Goal: Communication & Community: Participate in discussion

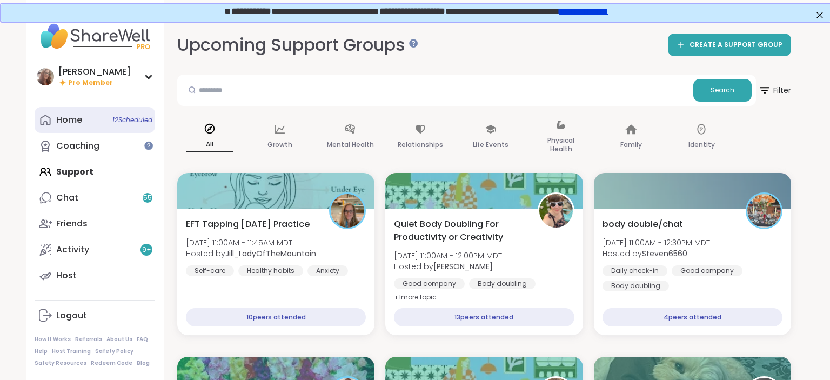
click at [84, 118] on link "Home 12 Scheduled" at bounding box center [95, 120] width 121 height 26
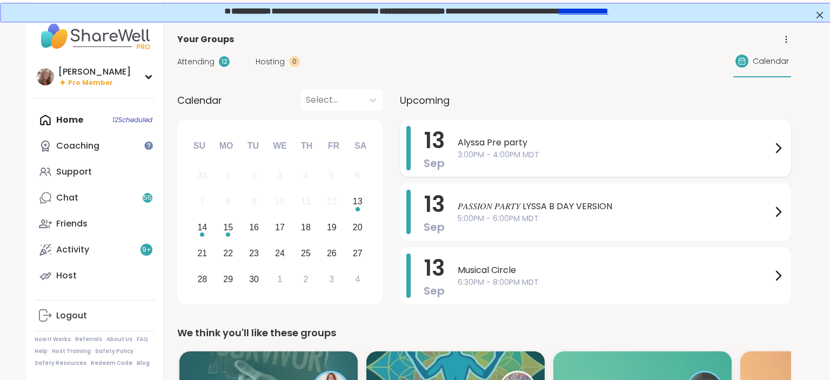
click at [516, 154] on span "3:00PM - 4:00PM MDT" at bounding box center [615, 154] width 314 height 11
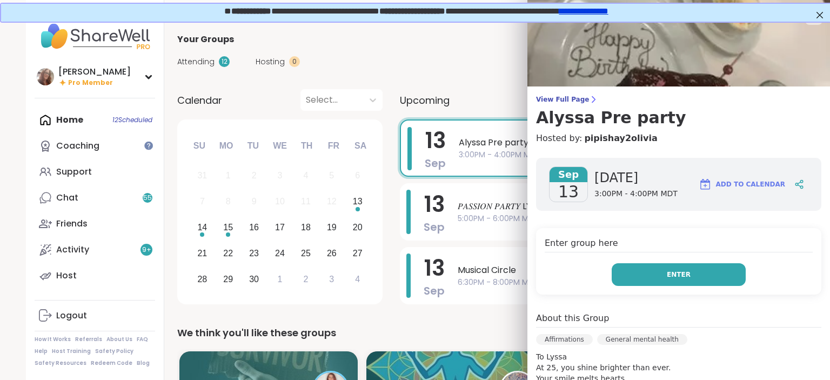
click at [690, 278] on button "Enter" at bounding box center [679, 274] width 134 height 23
click at [645, 281] on button "Enter" at bounding box center [679, 274] width 134 height 23
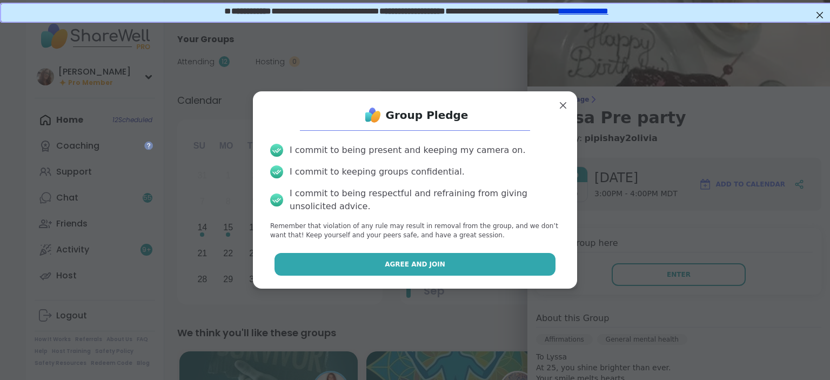
click at [527, 271] on button "Agree and Join" at bounding box center [416, 264] width 282 height 23
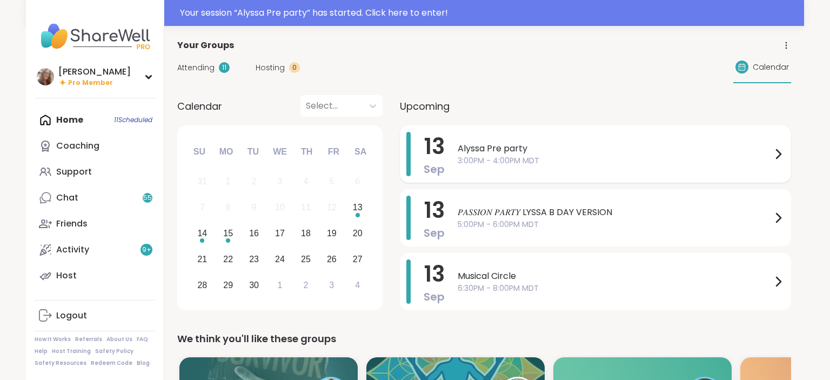
click at [494, 157] on span "3:00PM - 4:00PM MDT" at bounding box center [615, 160] width 314 height 11
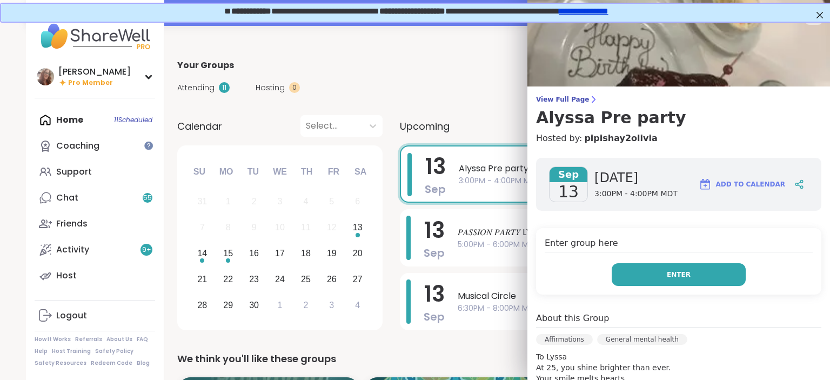
click at [650, 271] on button "Enter" at bounding box center [679, 274] width 134 height 23
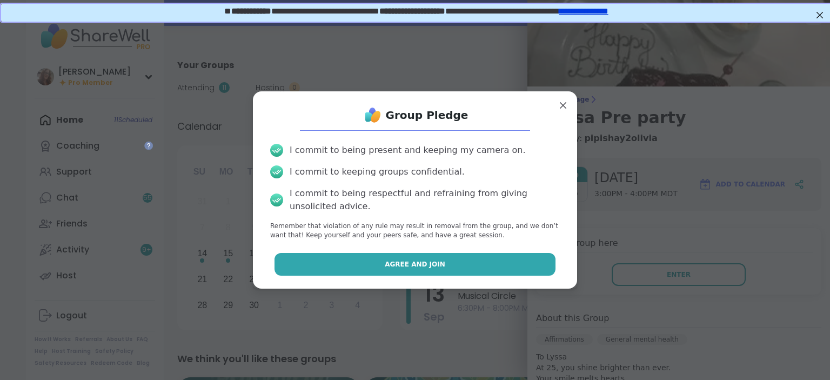
click at [466, 271] on button "Agree and Join" at bounding box center [416, 264] width 282 height 23
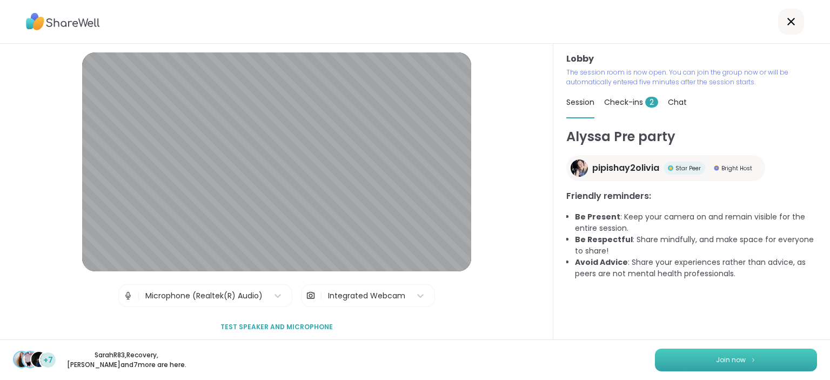
click at [732, 358] on span "Join now" at bounding box center [731, 360] width 30 height 10
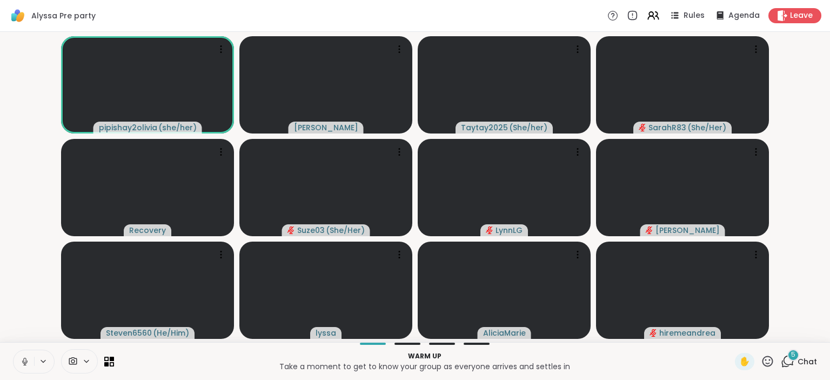
click at [21, 363] on icon at bounding box center [25, 362] width 10 height 10
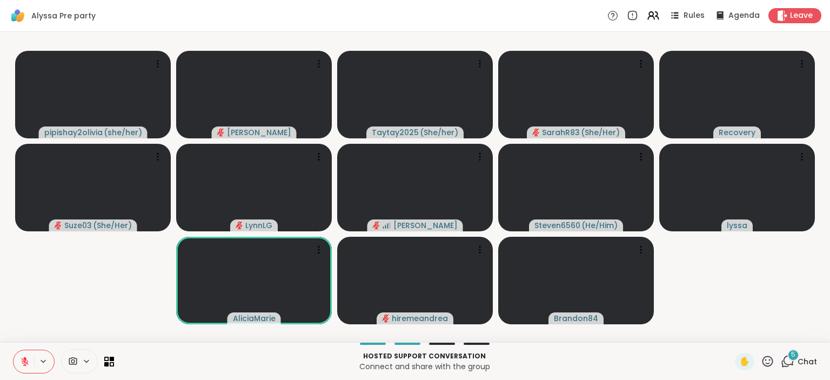
click at [24, 361] on icon at bounding box center [25, 362] width 8 height 8
click at [24, 367] on icon at bounding box center [25, 362] width 10 height 10
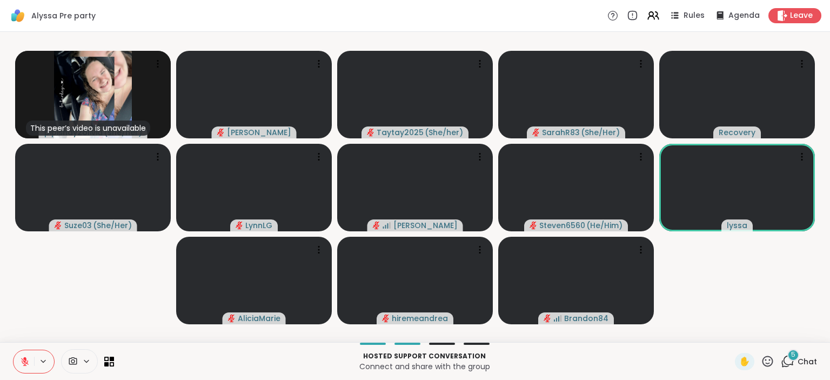
click at [22, 365] on icon at bounding box center [25, 362] width 10 height 10
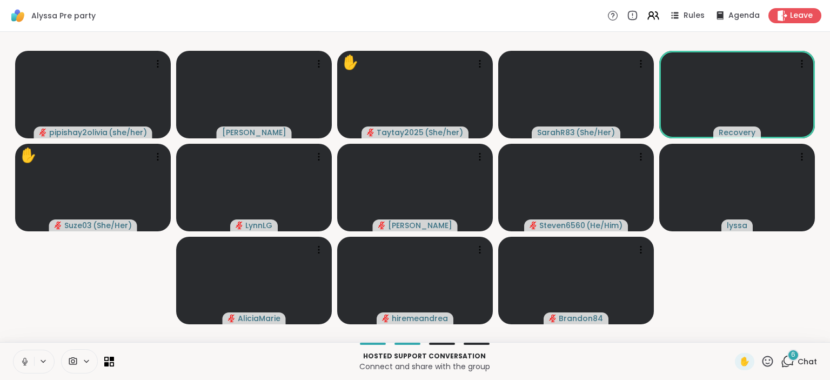
click at [23, 362] on icon at bounding box center [24, 361] width 5 height 3
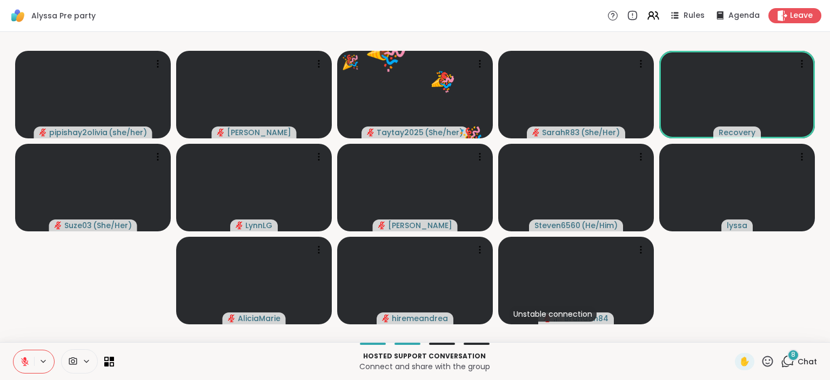
click at [770, 359] on icon at bounding box center [768, 362] width 14 height 14
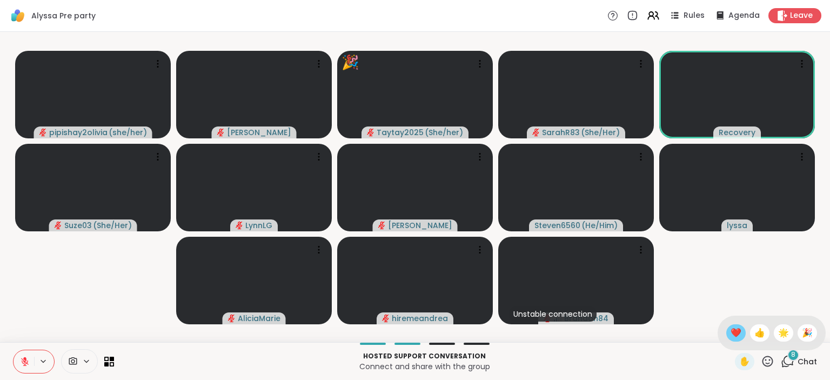
click at [731, 334] on span "❤️" at bounding box center [736, 333] width 11 height 13
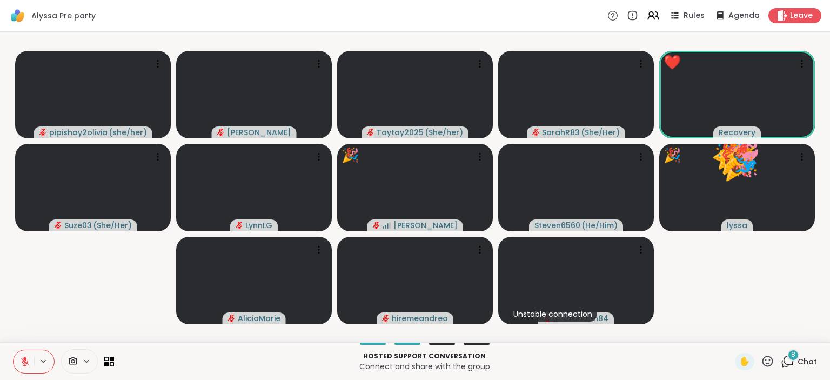
click at [763, 365] on icon at bounding box center [768, 362] width 14 height 14
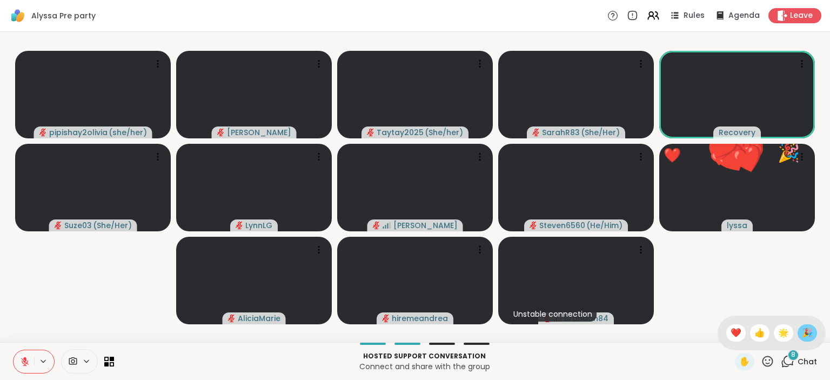
click at [809, 328] on span "🎉" at bounding box center [807, 333] width 11 height 13
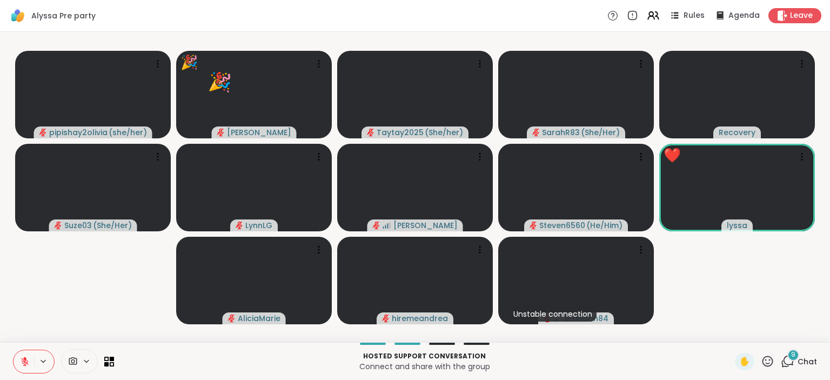
click at [767, 363] on icon at bounding box center [768, 362] width 14 height 14
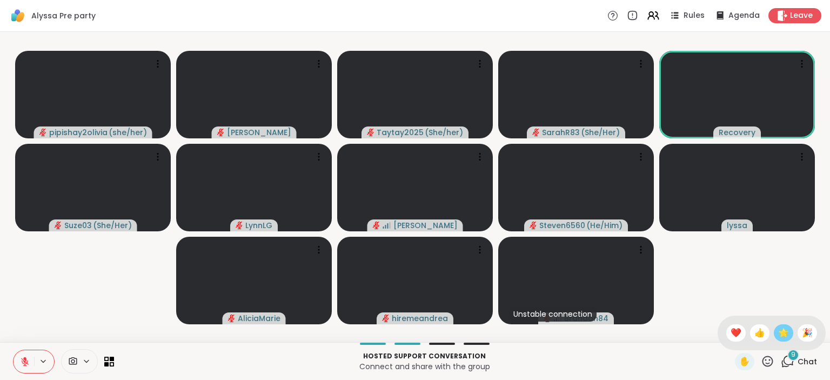
click at [782, 331] on span "🌟" at bounding box center [783, 333] width 11 height 13
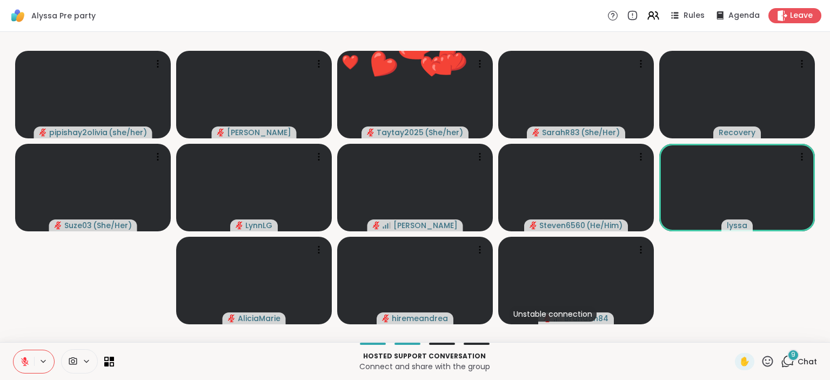
click at [767, 363] on icon at bounding box center [768, 361] width 11 height 11
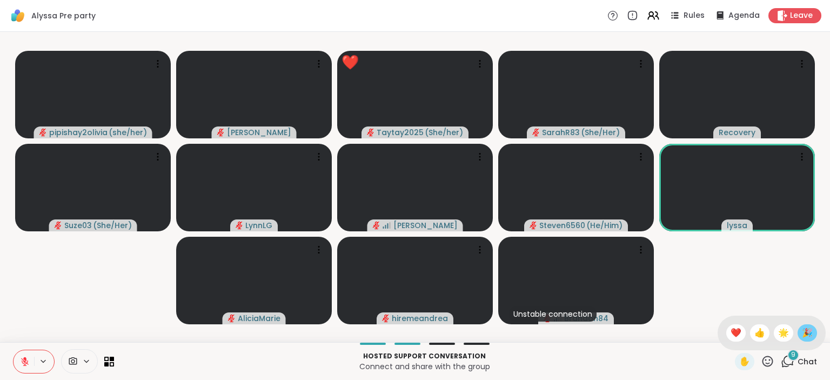
click at [808, 327] on div "🎉" at bounding box center [807, 332] width 19 height 17
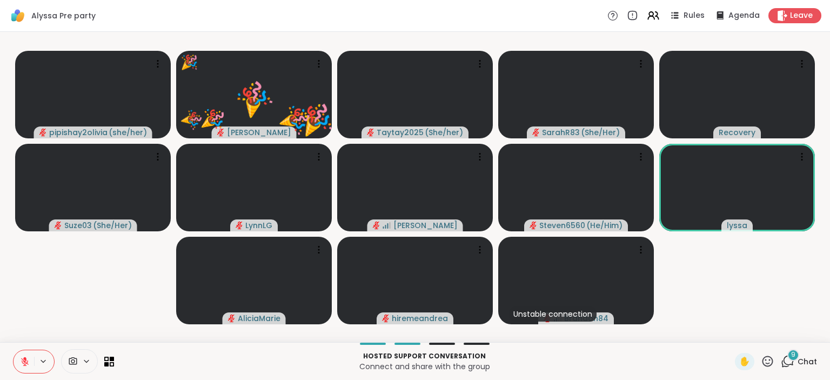
click at [765, 367] on icon at bounding box center [768, 362] width 14 height 14
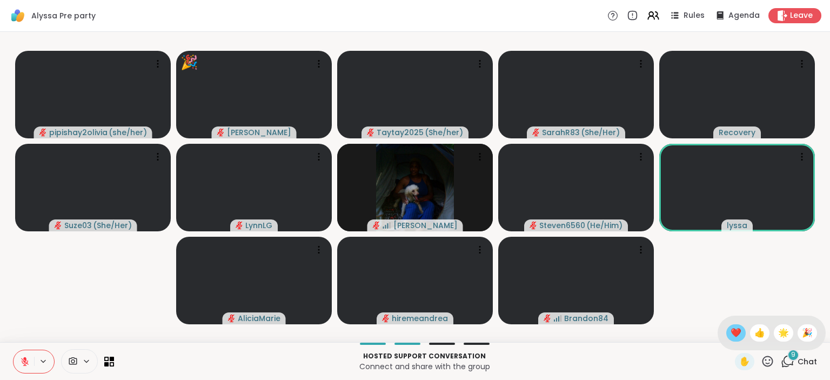
click at [735, 334] on span "❤️" at bounding box center [736, 333] width 11 height 13
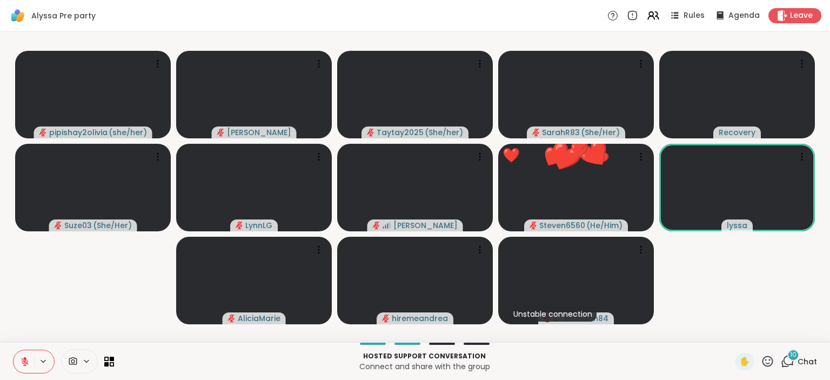
click at [771, 361] on icon at bounding box center [768, 362] width 14 height 14
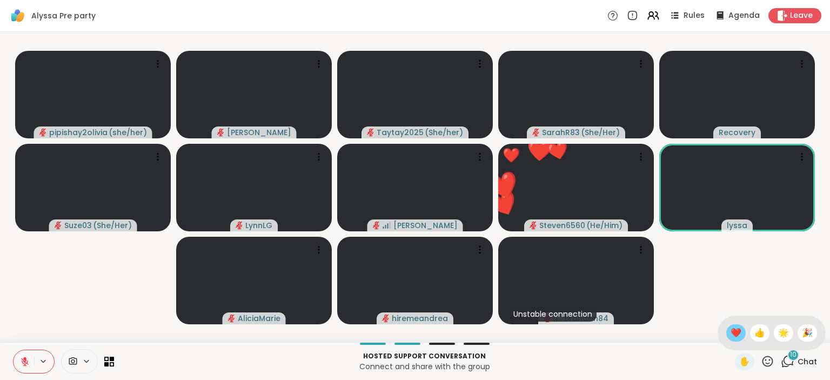
click at [735, 334] on span "❤️" at bounding box center [736, 333] width 11 height 13
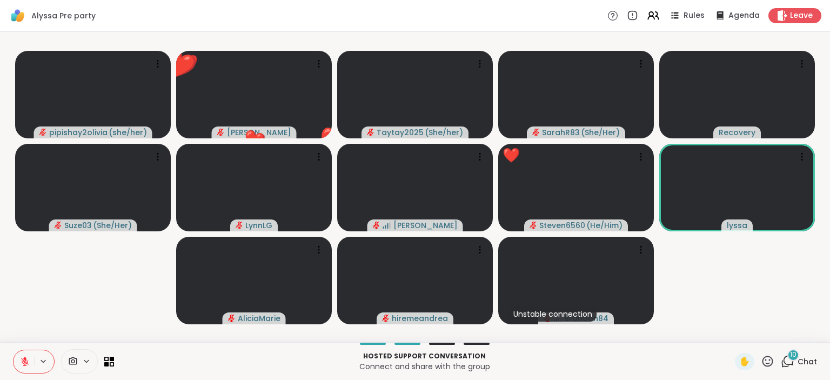
click at [770, 358] on icon at bounding box center [768, 362] width 14 height 14
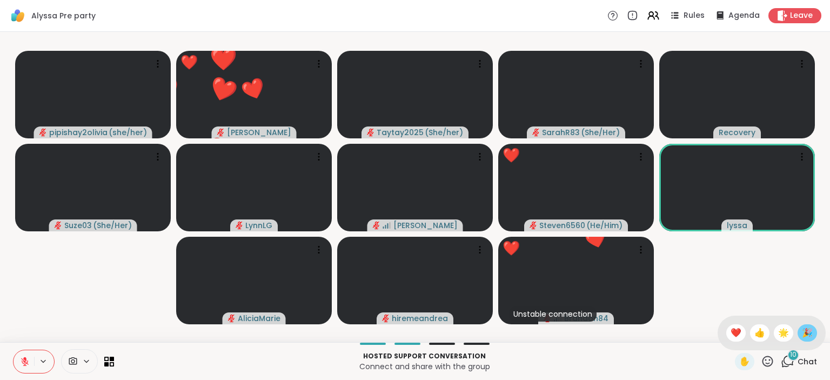
click at [807, 332] on span "🎉" at bounding box center [807, 333] width 11 height 13
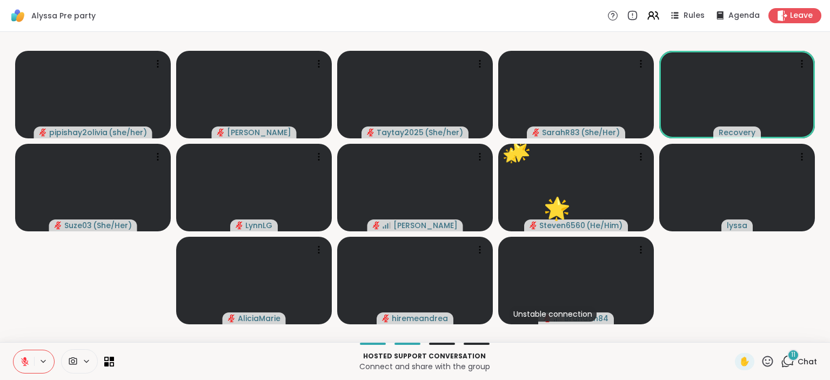
click at [769, 357] on icon at bounding box center [768, 361] width 11 height 11
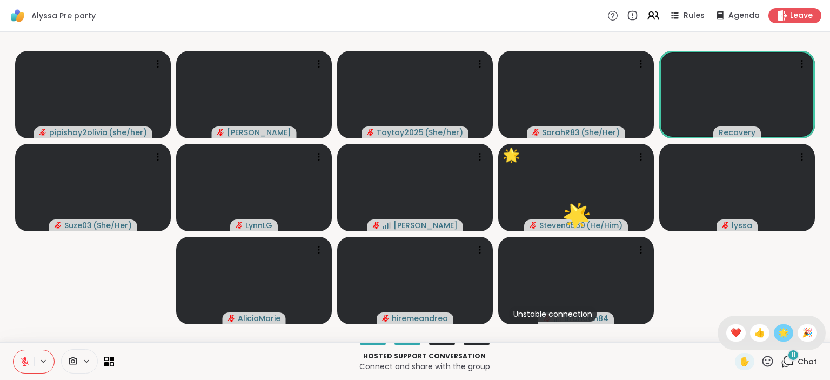
click at [781, 334] on span "🌟" at bounding box center [783, 333] width 11 height 13
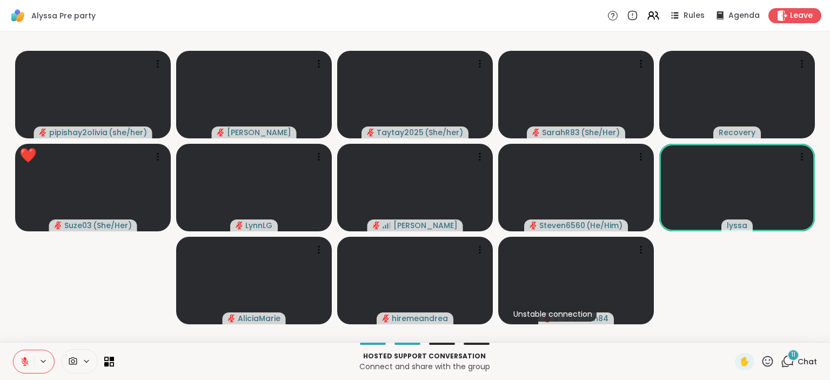
click at [770, 359] on icon at bounding box center [768, 362] width 14 height 14
click at [736, 329] on span "❤️" at bounding box center [736, 333] width 11 height 13
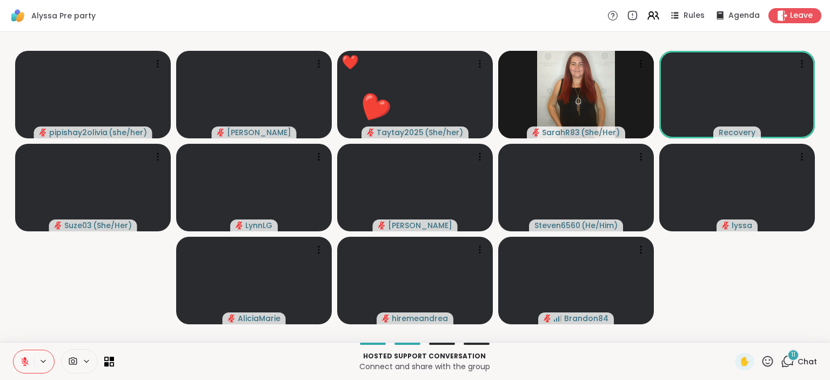
click at [21, 355] on button at bounding box center [24, 361] width 21 height 23
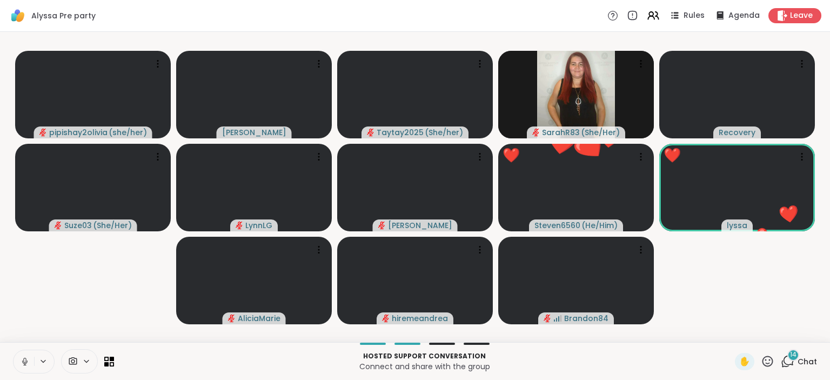
click at [23, 356] on button at bounding box center [24, 361] width 21 height 23
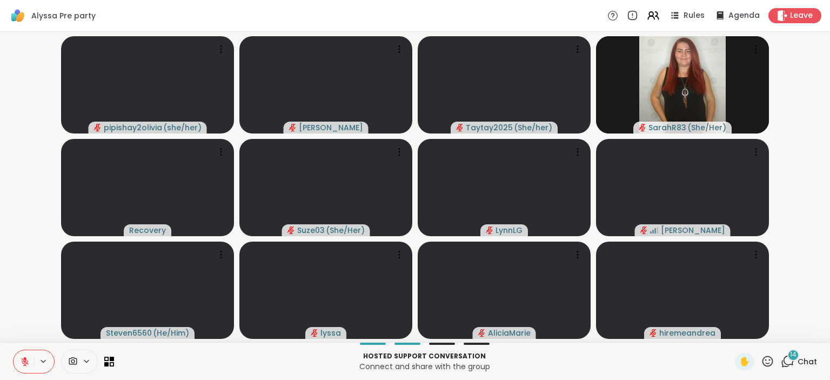
click at [771, 362] on icon at bounding box center [768, 362] width 14 height 14
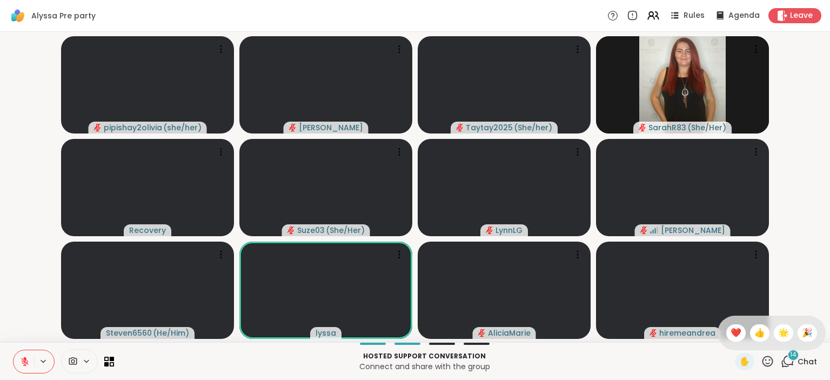
click at [727, 325] on div "✋ ❤️ 👍 🌟 🎉" at bounding box center [772, 333] width 108 height 35
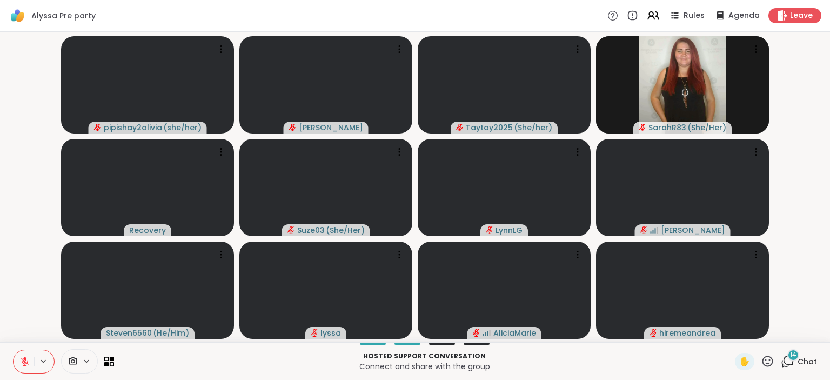
click at [767, 361] on icon at bounding box center [768, 361] width 11 height 11
click at [743, 332] on div "✋ ❤️ 👍 🌟 🎉" at bounding box center [772, 333] width 108 height 35
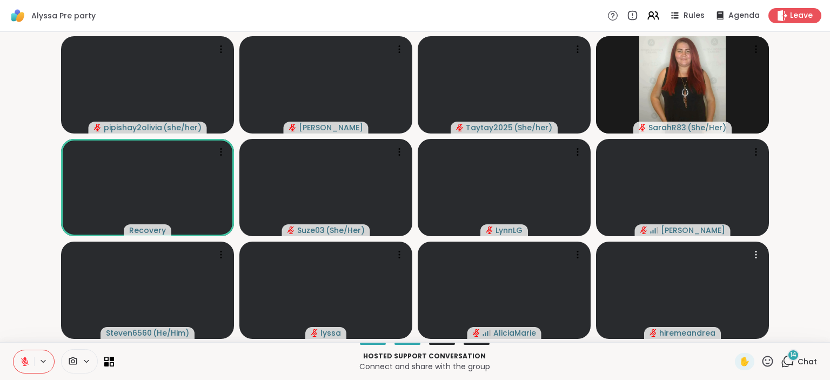
click at [743, 332] on div at bounding box center [682, 290] width 173 height 97
click at [769, 361] on icon at bounding box center [768, 362] width 14 height 14
click at [736, 330] on span "❤️" at bounding box center [736, 333] width 11 height 13
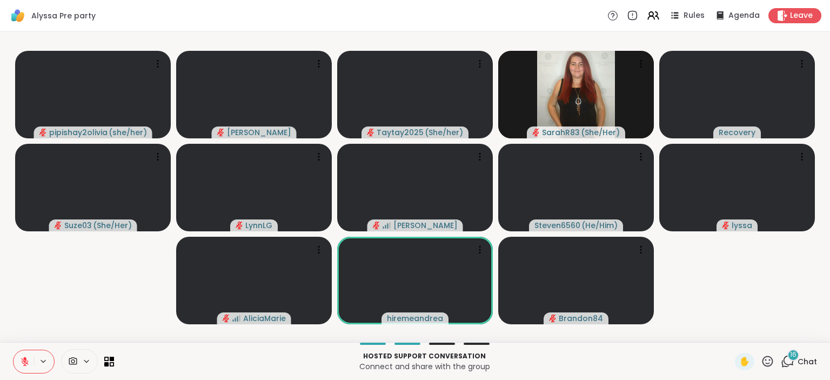
click at [769, 360] on icon at bounding box center [768, 362] width 14 height 14
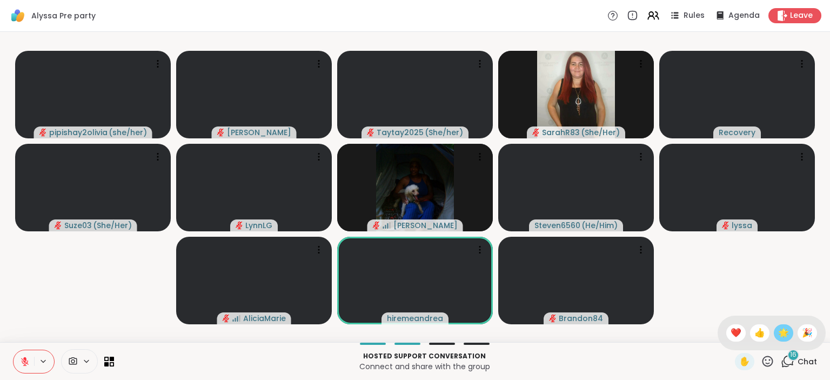
click at [784, 335] on span "🌟" at bounding box center [783, 333] width 11 height 13
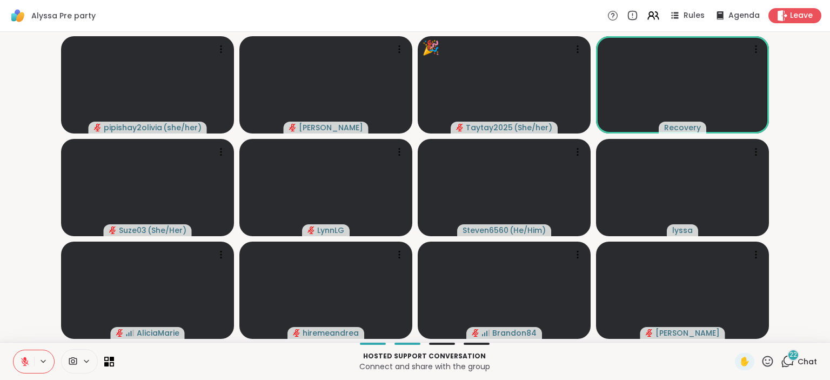
click at [790, 354] on div "22" at bounding box center [794, 355] width 12 height 12
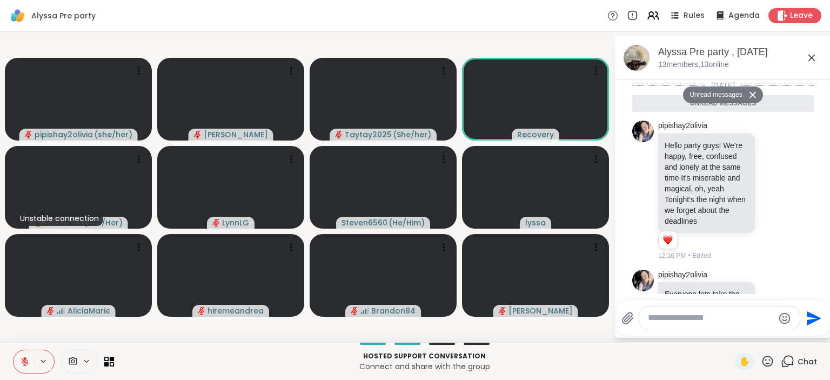
scroll to position [2253, 0]
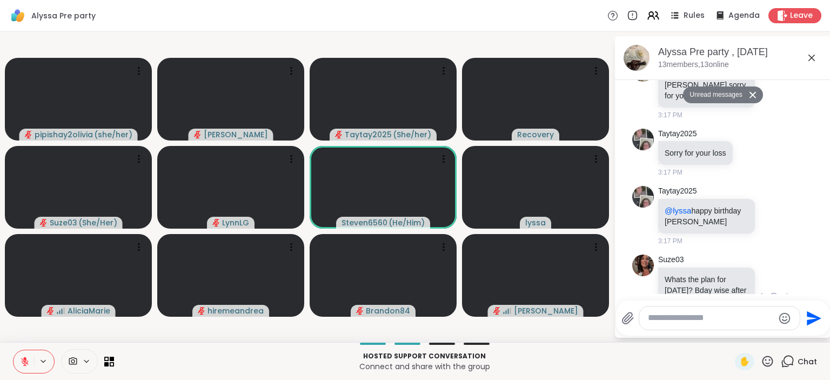
click at [780, 286] on div "Suze03 Whats the plan for [DATE]? Bday wise after [PERSON_NAME]? 1 1 3:18 PM • …" at bounding box center [724, 298] width 132 height 86
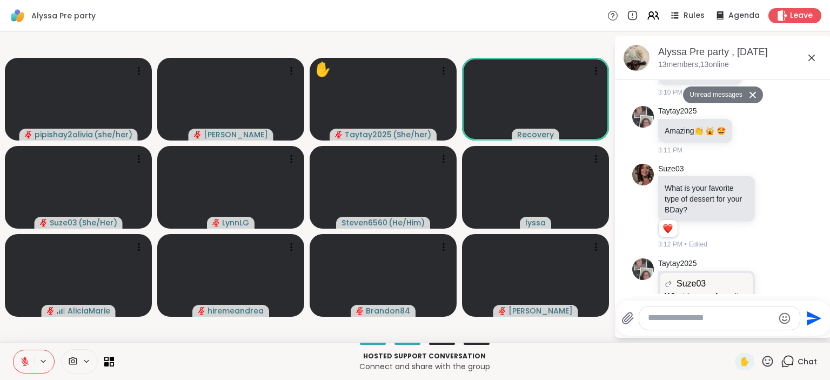
scroll to position [922, 0]
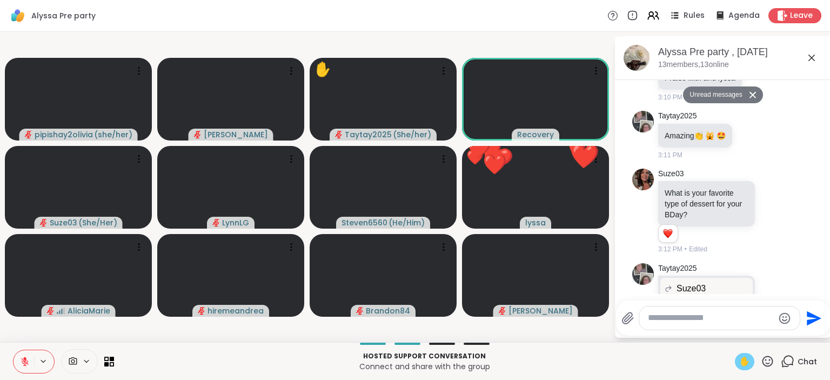
click at [741, 364] on span "✋" at bounding box center [745, 361] width 11 height 13
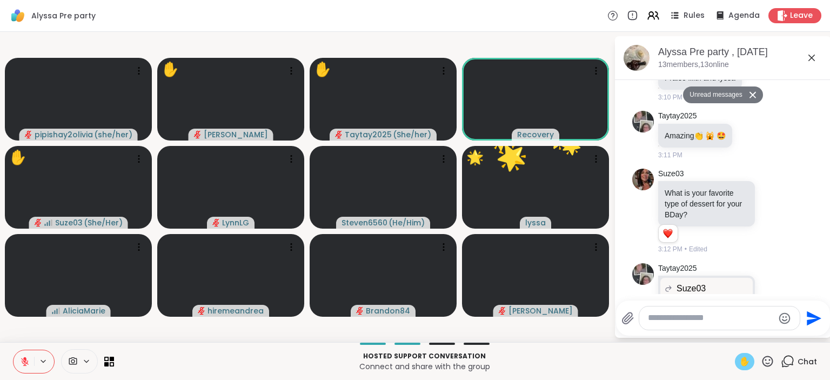
click at [34, 356] on div at bounding box center [34, 362] width 42 height 24
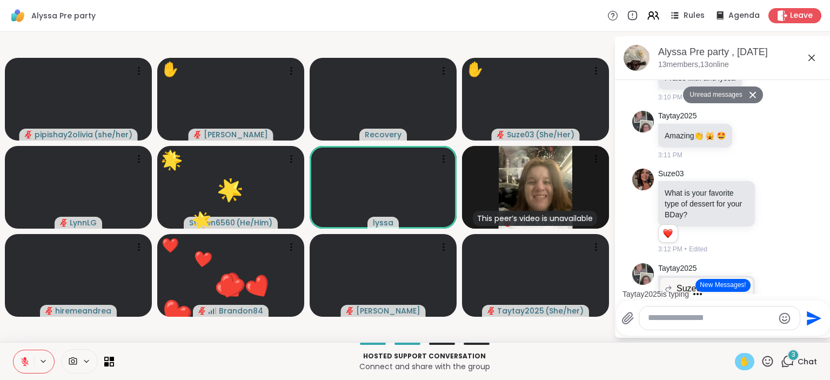
click at [767, 356] on icon at bounding box center [768, 362] width 14 height 14
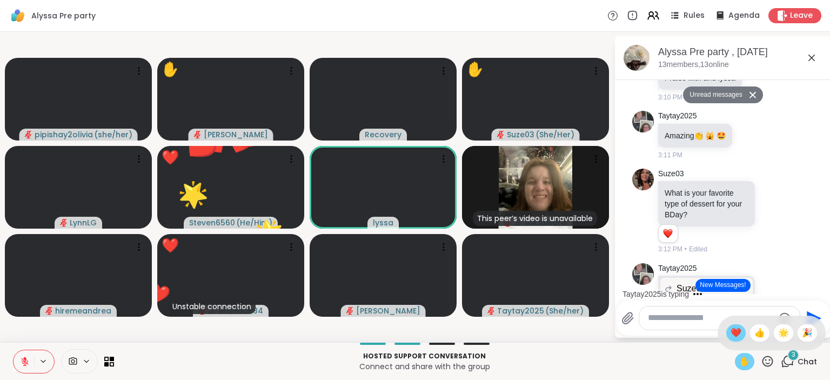
click at [727, 331] on div "❤️" at bounding box center [736, 332] width 19 height 17
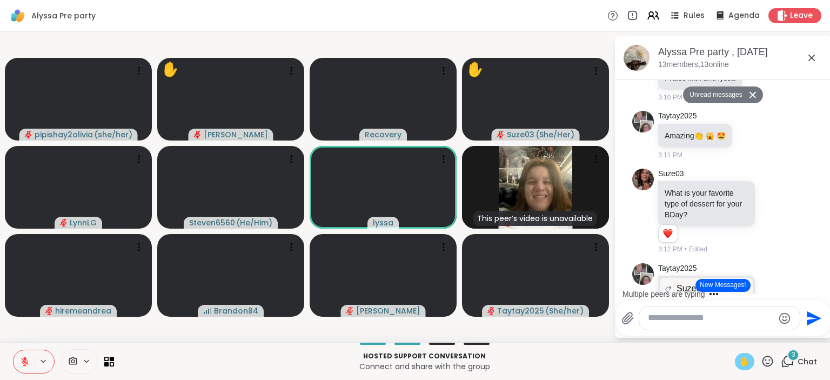
click at [769, 367] on icon at bounding box center [768, 361] width 11 height 11
click at [783, 335] on span "🌟" at bounding box center [783, 333] width 11 height 13
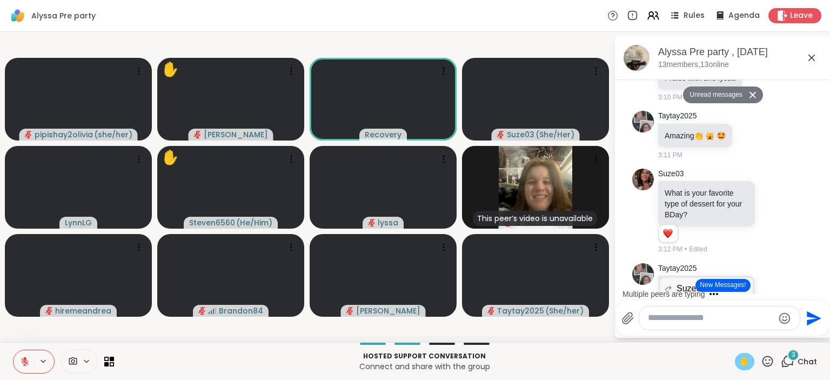
click at [743, 362] on span "✋" at bounding box center [745, 361] width 11 height 13
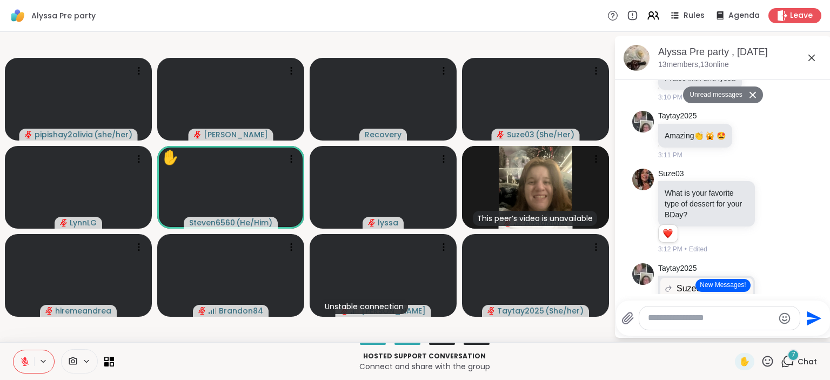
click at [770, 360] on icon at bounding box center [768, 361] width 11 height 11
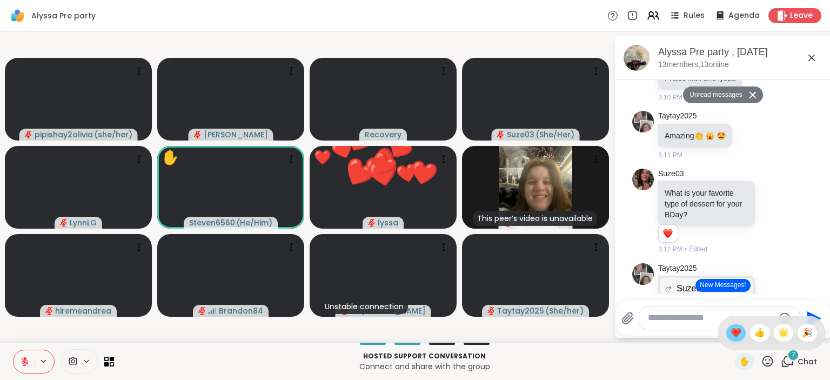
click at [735, 336] on span "❤️" at bounding box center [736, 333] width 11 height 13
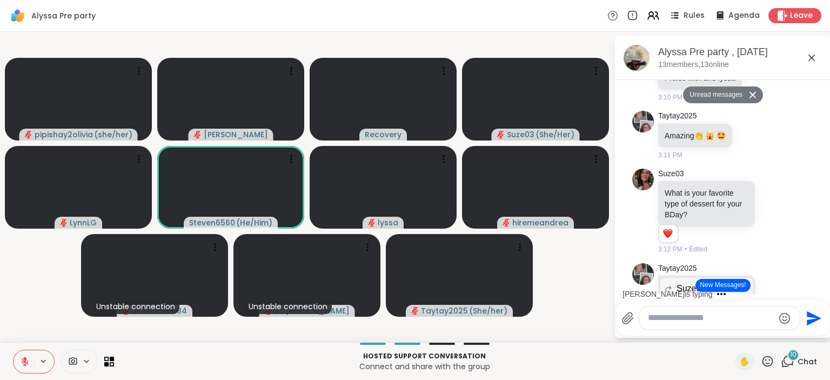
click at [668, 317] on textarea "Type your message" at bounding box center [711, 317] width 126 height 11
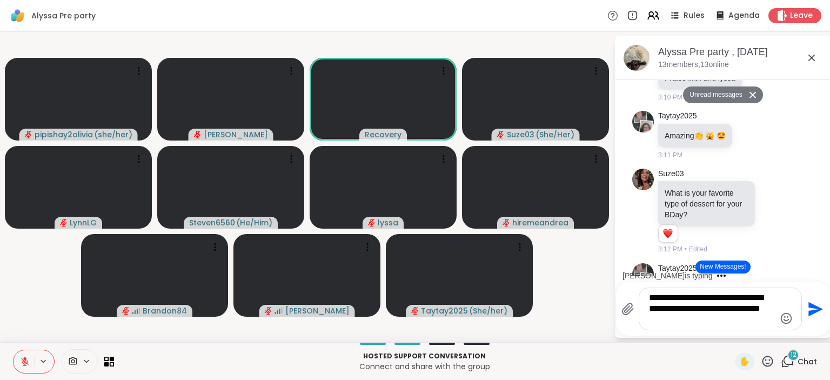
type textarea "**********"
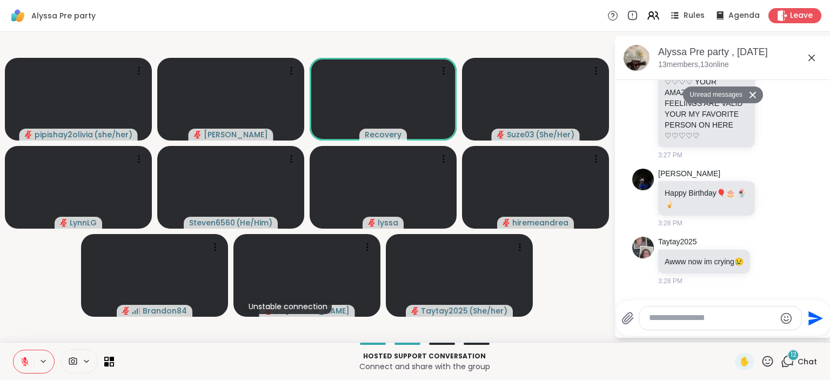
scroll to position [3507, 0]
click at [804, 18] on span "Leave" at bounding box center [802, 15] width 24 height 11
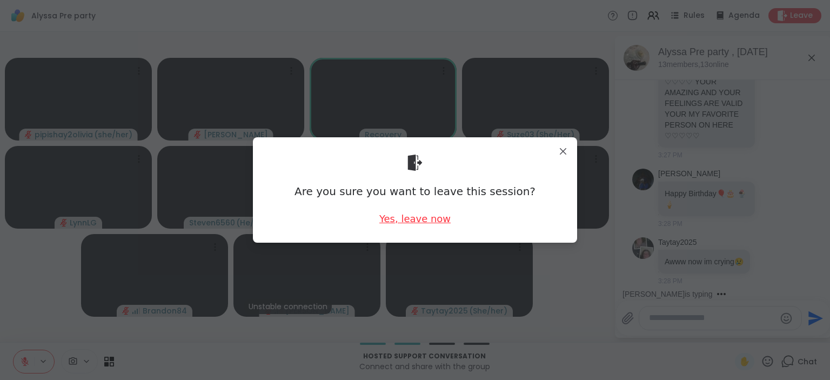
click at [425, 214] on div "Yes, leave now" at bounding box center [414, 219] width 71 height 14
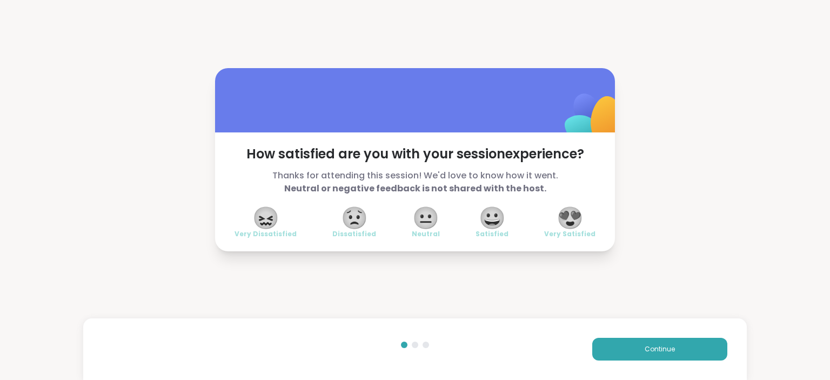
click at [574, 211] on span "😍" at bounding box center [570, 217] width 27 height 19
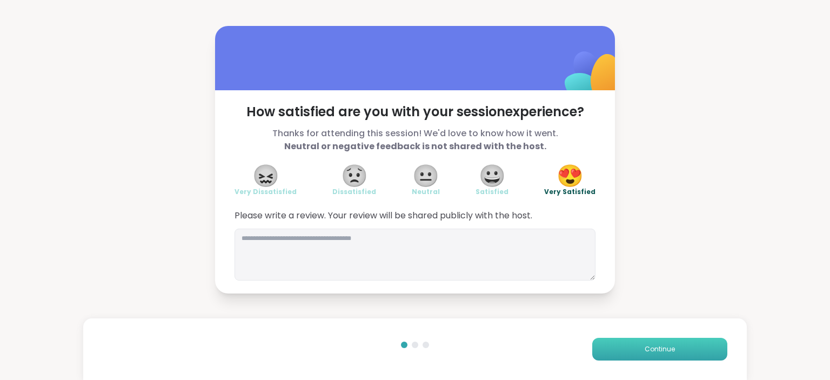
click at [693, 345] on button "Continue" at bounding box center [659, 349] width 135 height 23
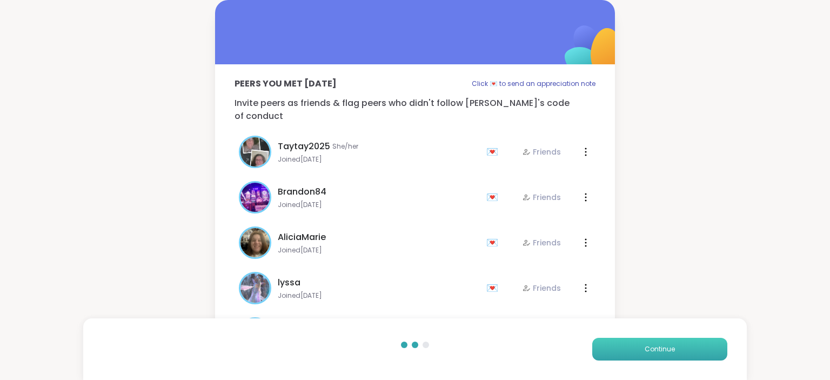
click at [693, 345] on button "Continue" at bounding box center [659, 349] width 135 height 23
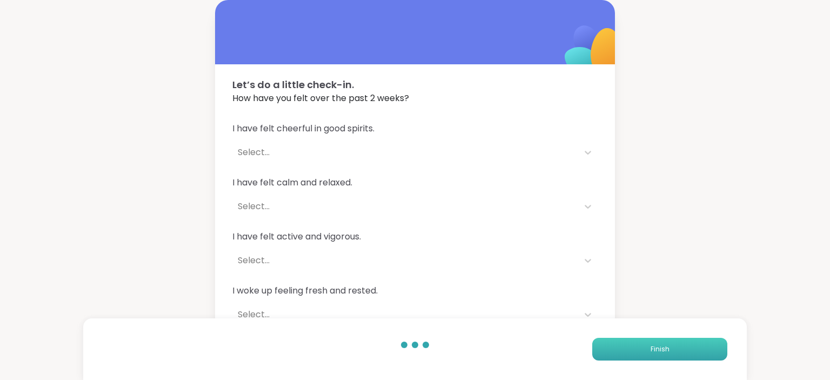
click at [693, 345] on button "Finish" at bounding box center [659, 349] width 135 height 23
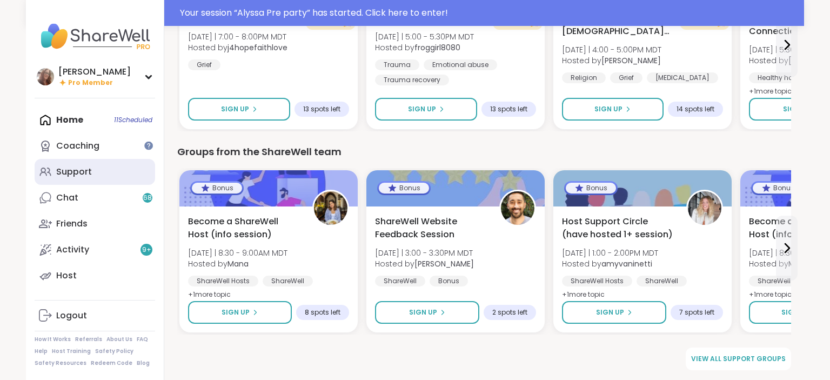
click at [119, 179] on link "Support" at bounding box center [95, 172] width 121 height 26
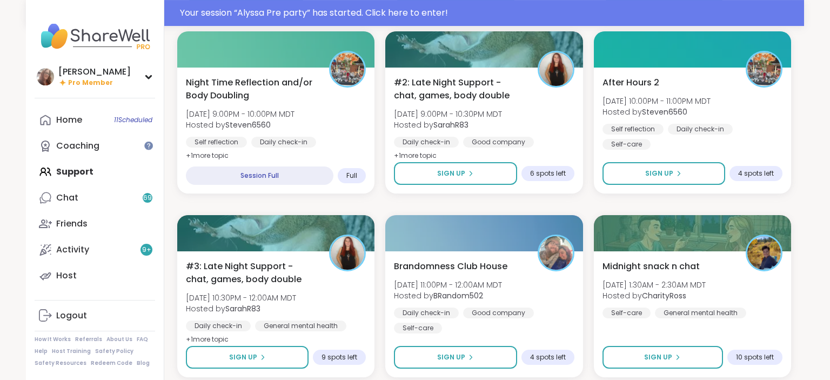
scroll to position [2046, 0]
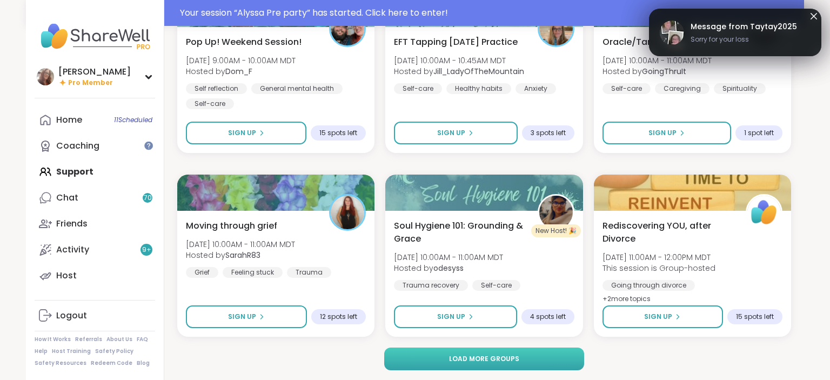
click at [547, 355] on button "Load more groups" at bounding box center [484, 359] width 201 height 23
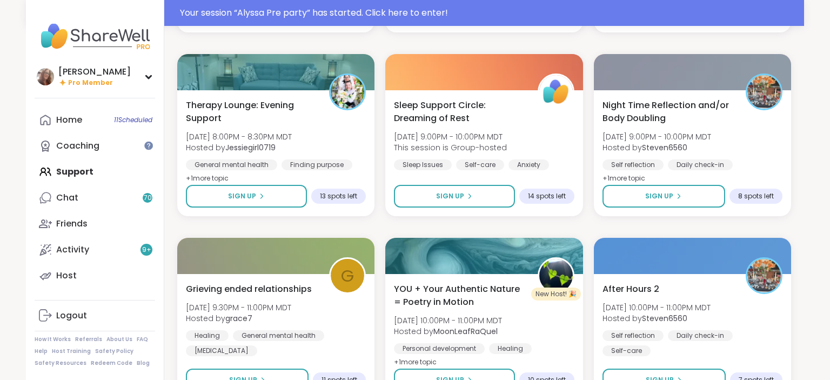
scroll to position [4252, 0]
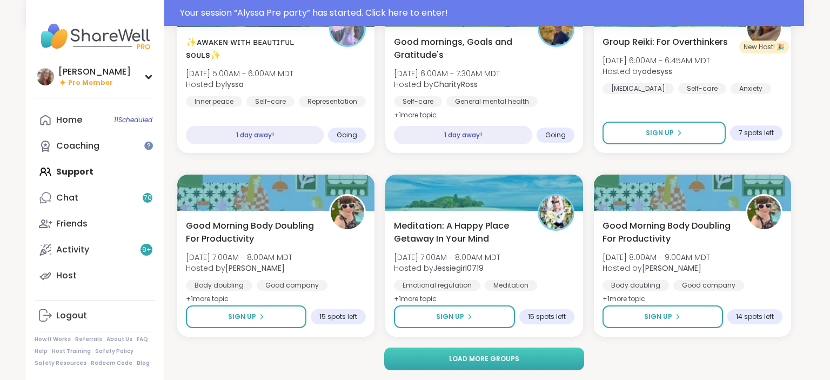
click at [531, 358] on button "Load more groups" at bounding box center [484, 359] width 201 height 23
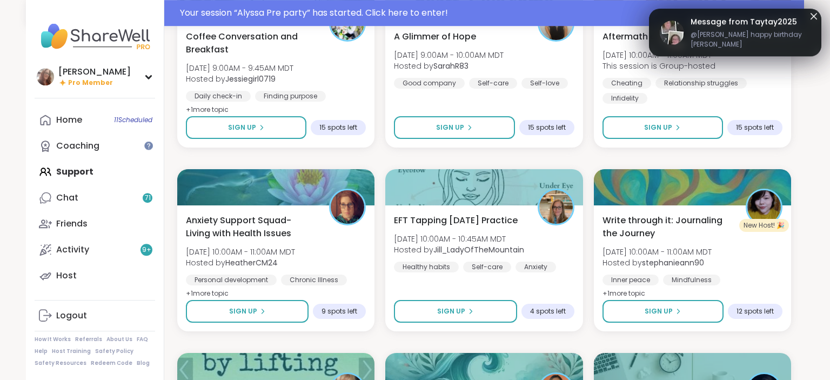
scroll to position [6457, 0]
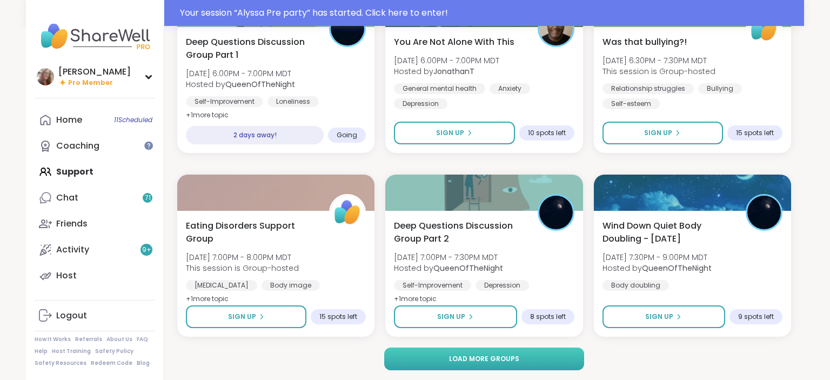
click at [558, 355] on button "Load more groups" at bounding box center [484, 359] width 201 height 23
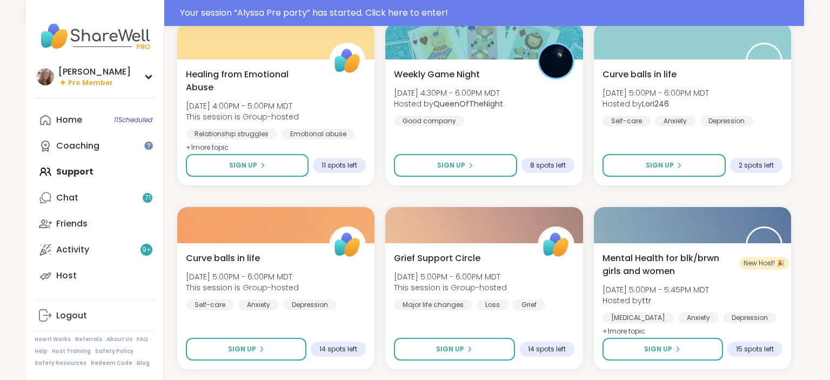
scroll to position [8663, 0]
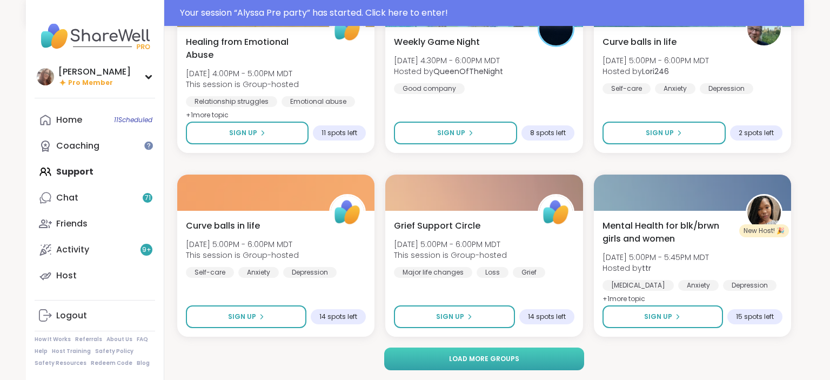
click at [548, 351] on button "Load more groups" at bounding box center [484, 359] width 201 height 23
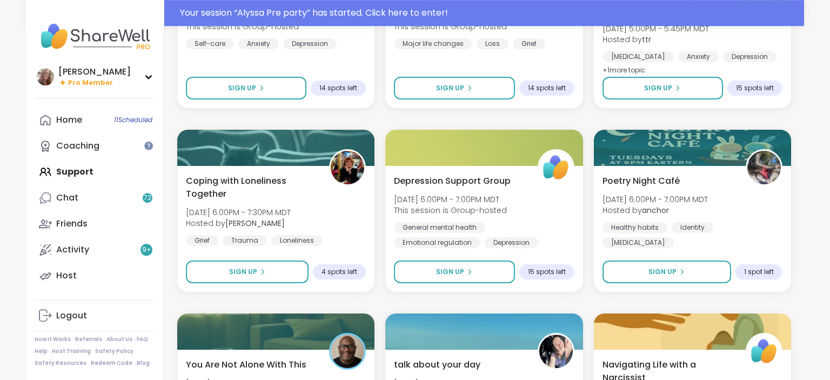
scroll to position [8905, 0]
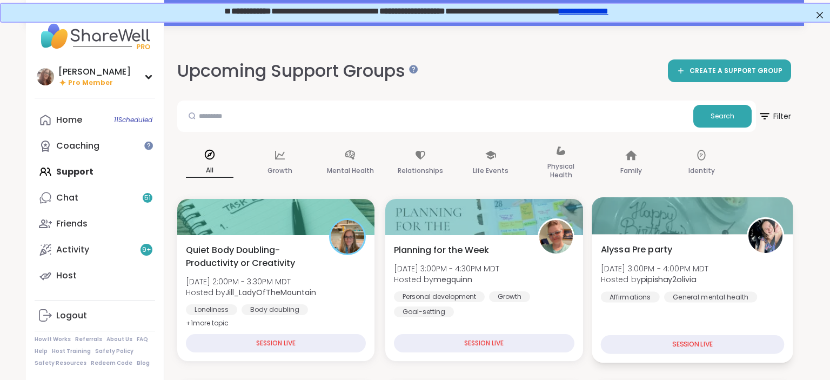
click at [690, 343] on div "SESSION LIVE" at bounding box center [693, 344] width 184 height 19
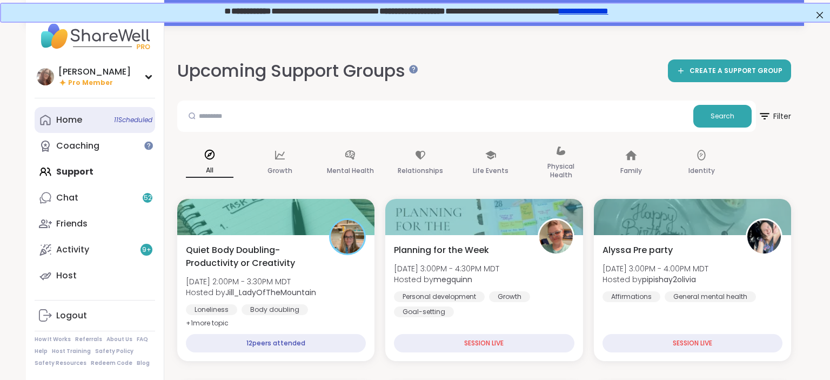
click at [99, 114] on link "Home 11 Scheduled" at bounding box center [95, 120] width 121 height 26
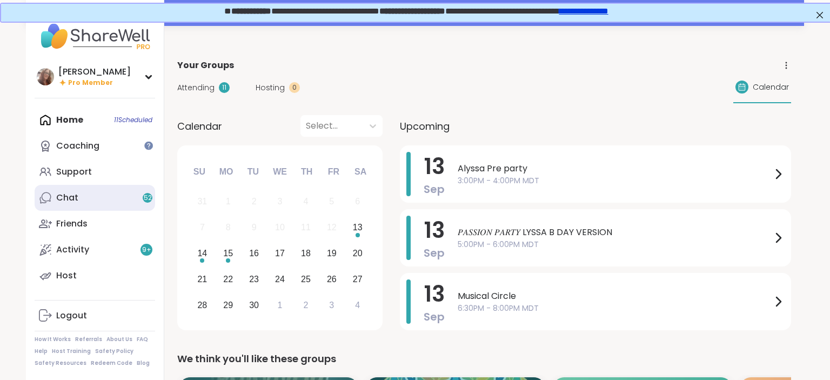
click at [104, 192] on link "Chat 52" at bounding box center [95, 198] width 121 height 26
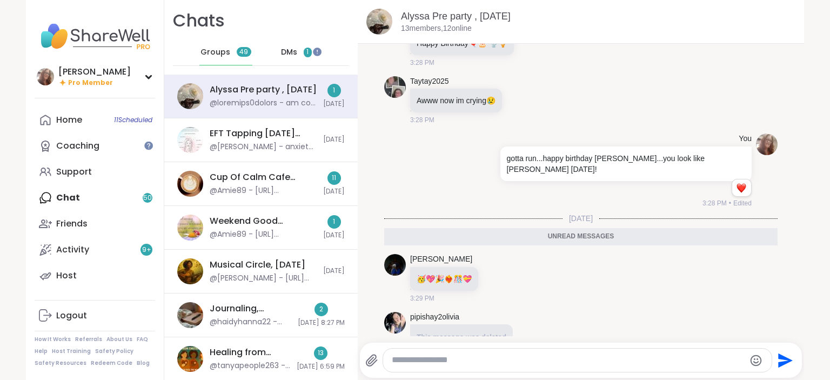
click at [286, 52] on span "DMs" at bounding box center [289, 52] width 16 height 11
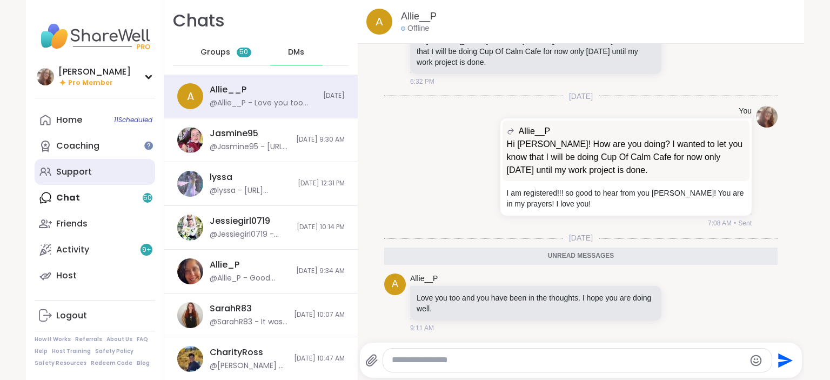
click at [107, 174] on link "Support" at bounding box center [95, 172] width 121 height 26
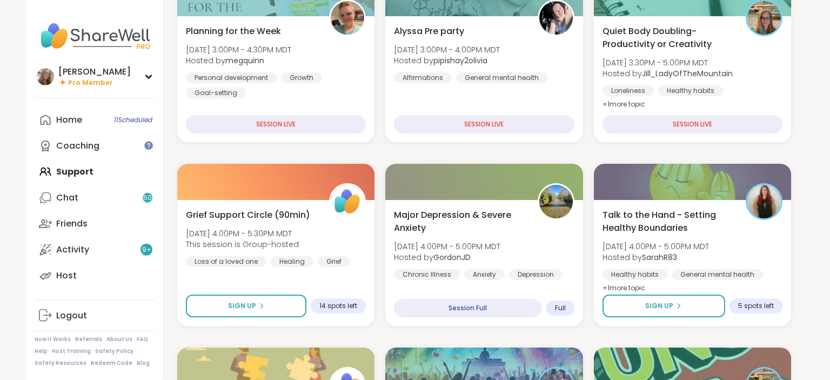
scroll to position [202, 0]
